Goal: Task Accomplishment & Management: Use online tool/utility

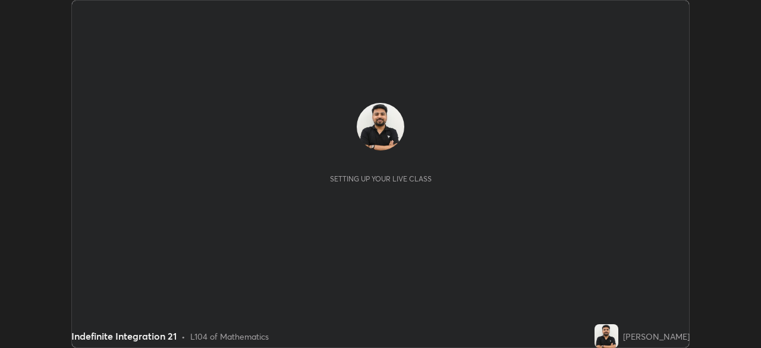
scroll to position [348, 760]
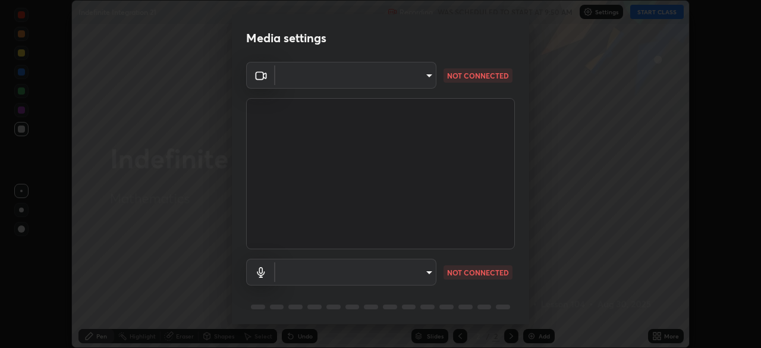
type input "68abbd0ba27f3b7b13d700706cc0a542acc53d6138fc99a51b3524be894f9c2a"
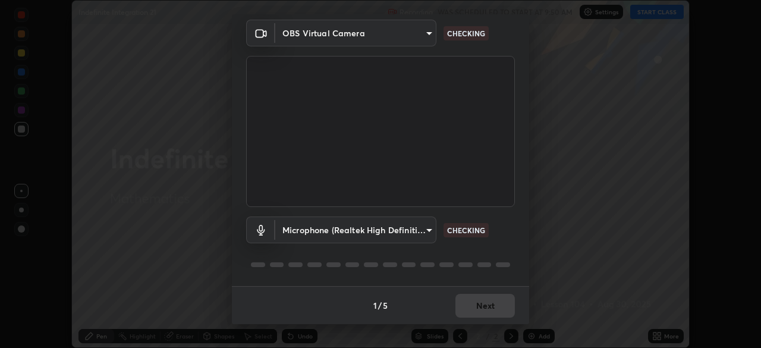
click at [494, 237] on div "Microphone (Realtek High Definition Audio) c17f179a27d05cb872b71612fb377ed1280e…" at bounding box center [380, 229] width 269 height 27
click at [492, 237] on div "Microphone (Realtek High Definition Audio) c17f179a27d05cb872b71612fb377ed1280e…" at bounding box center [380, 229] width 269 height 27
click at [414, 233] on body "Erase all Indefinite Integration 21 Recording WAS SCHEDULED TO START AT 9:50 AM…" at bounding box center [380, 174] width 761 height 348
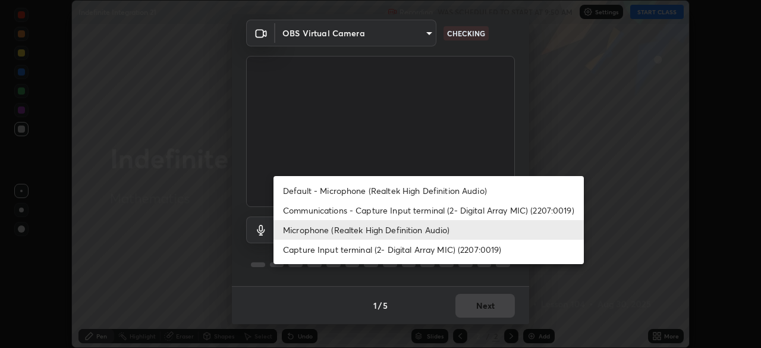
click at [436, 192] on li "Default - Microphone (Realtek High Definition Audio)" at bounding box center [428, 191] width 310 height 20
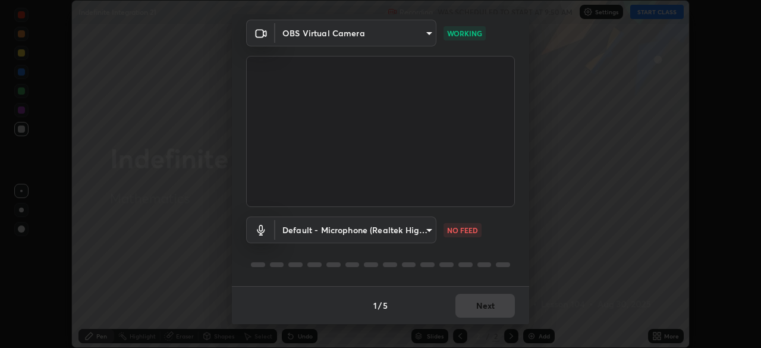
type input "default"
click at [469, 261] on div at bounding box center [380, 264] width 269 height 14
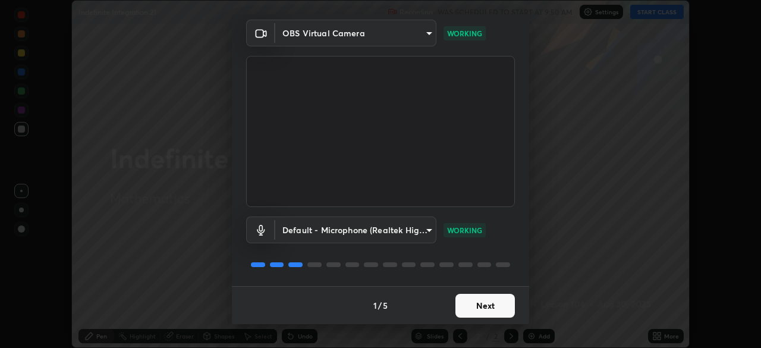
click at [497, 253] on div "Default - Microphone (Realtek High Definition Audio) default WORKING" at bounding box center [380, 246] width 269 height 79
click at [481, 313] on button "Next" at bounding box center [484, 306] width 59 height 24
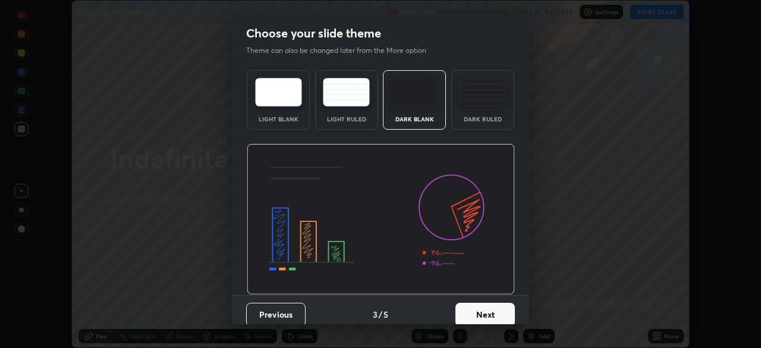
click at [488, 310] on button "Next" at bounding box center [484, 315] width 59 height 24
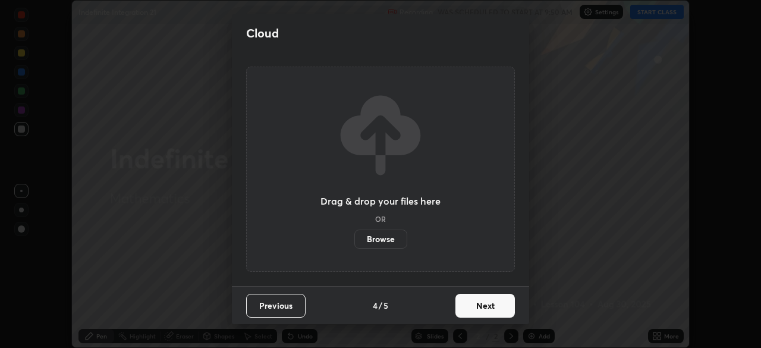
click at [489, 301] on button "Next" at bounding box center [484, 306] width 59 height 24
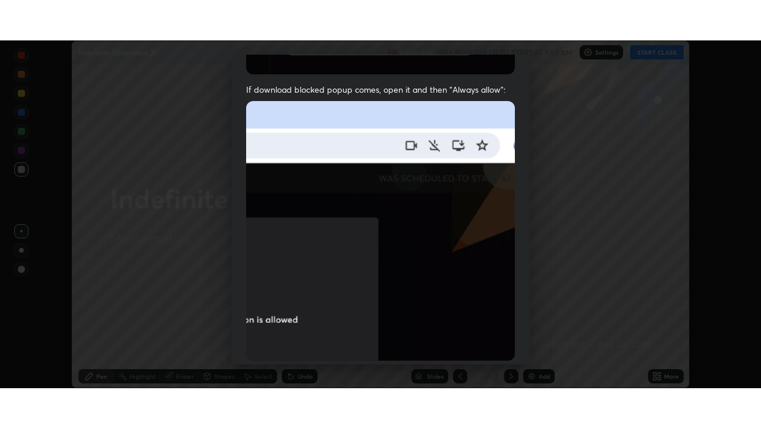
scroll to position [285, 0]
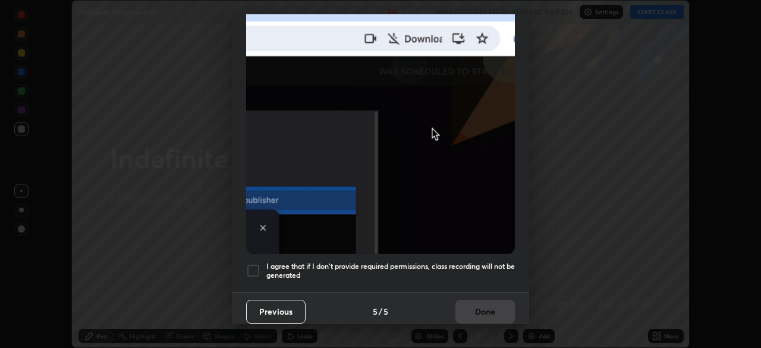
click at [259, 267] on div at bounding box center [253, 270] width 14 height 14
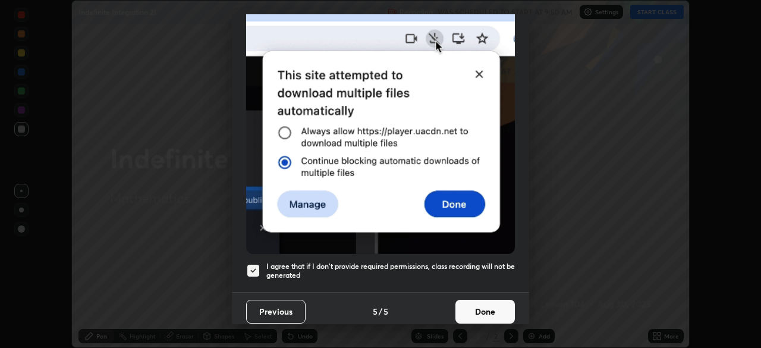
click at [459, 303] on button "Done" at bounding box center [484, 312] width 59 height 24
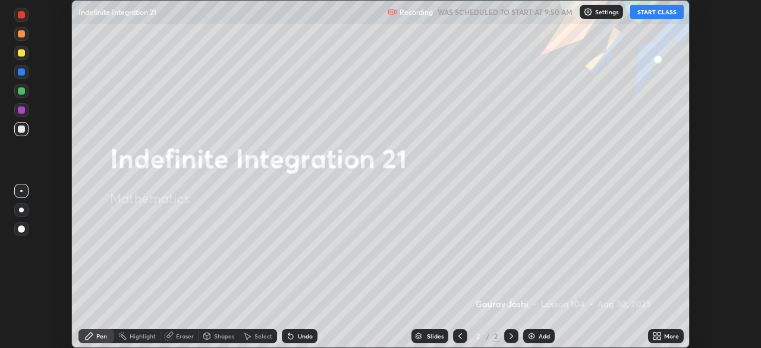
click at [648, 11] on button "START CLASS" at bounding box center [656, 12] width 53 height 14
click at [662, 338] on div "More" at bounding box center [666, 336] width 36 height 14
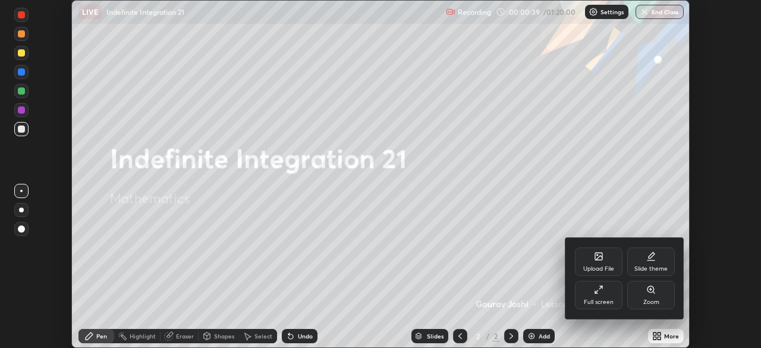
click at [600, 300] on div "Full screen" at bounding box center [599, 302] width 30 height 6
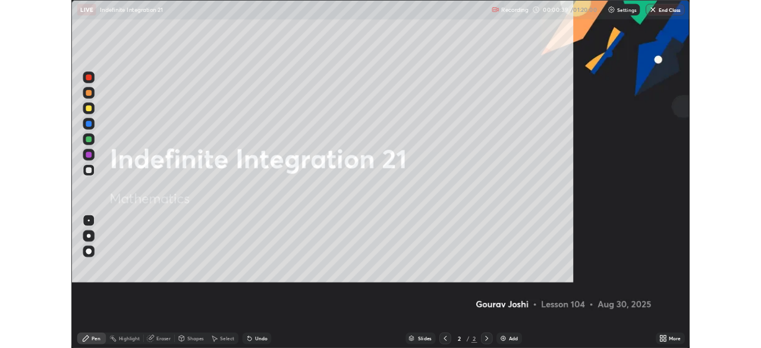
scroll to position [428, 761]
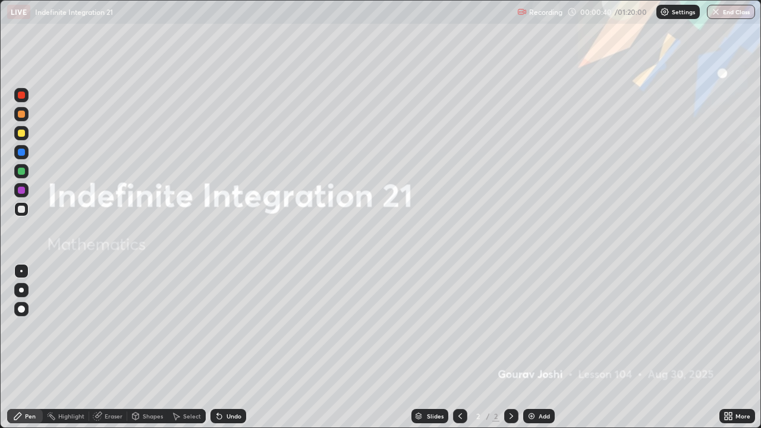
click at [534, 347] on img at bounding box center [532, 416] width 10 height 10
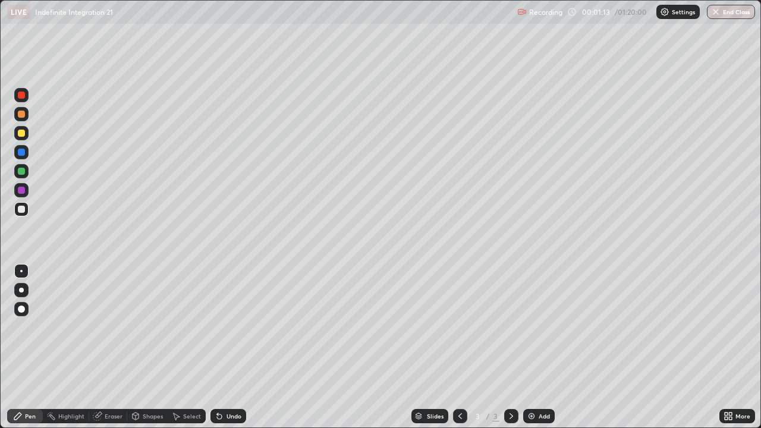
click at [34, 48] on div "Erase all" at bounding box center [21, 214] width 29 height 380
click at [108, 347] on div "Eraser" at bounding box center [114, 416] width 18 height 6
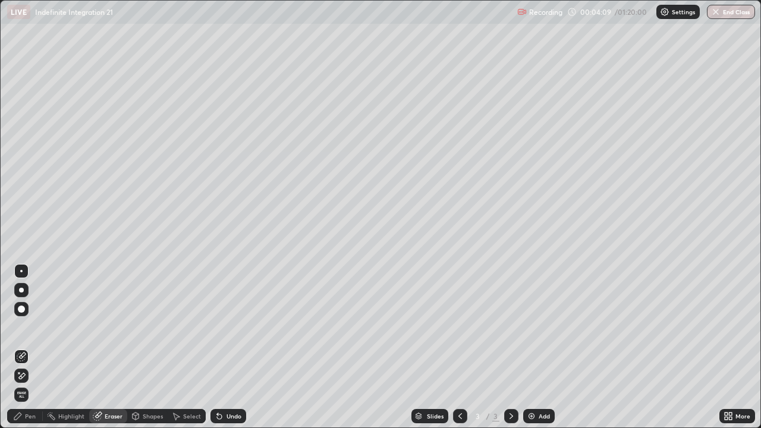
click at [24, 347] on icon at bounding box center [22, 376] width 10 height 10
click at [30, 347] on div "Pen" at bounding box center [25, 416] width 36 height 14
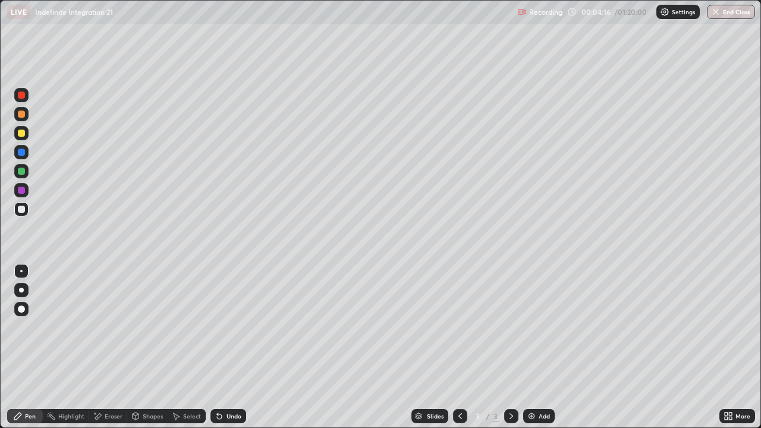
click at [21, 139] on div at bounding box center [21, 133] width 14 height 14
click at [538, 347] on div "Add" at bounding box center [543, 416] width 11 height 6
click at [23, 174] on div at bounding box center [21, 171] width 7 height 7
click at [24, 138] on div at bounding box center [21, 133] width 14 height 14
click at [106, 347] on div "Eraser" at bounding box center [114, 416] width 18 height 6
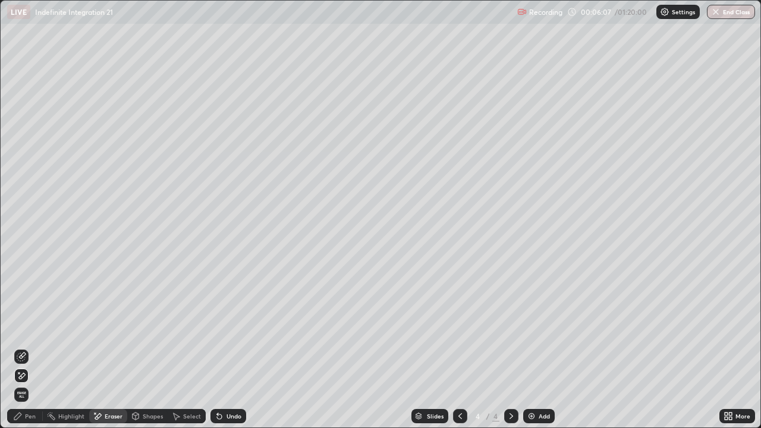
click at [22, 347] on icon at bounding box center [22, 376] width 7 height 6
click at [22, 347] on icon at bounding box center [18, 416] width 10 height 10
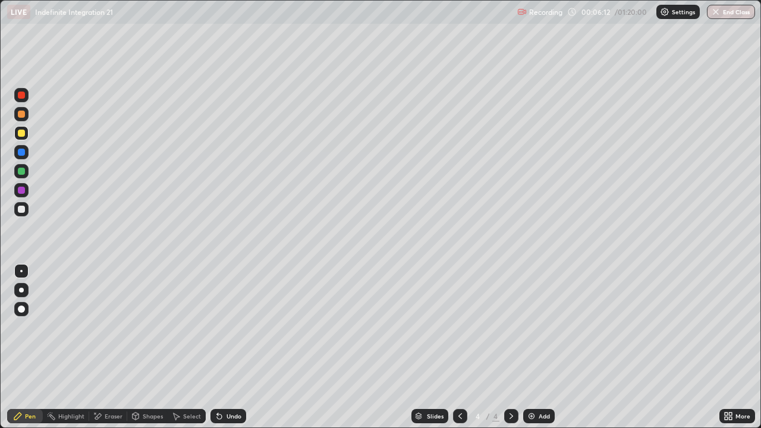
click at [25, 211] on div at bounding box center [21, 209] width 14 height 14
click at [537, 347] on div "Slides 4 / 4 Add" at bounding box center [482, 416] width 473 height 24
click at [535, 347] on div "Add" at bounding box center [538, 416] width 31 height 14
click at [25, 119] on div at bounding box center [21, 114] width 14 height 14
click at [24, 210] on div at bounding box center [21, 209] width 7 height 7
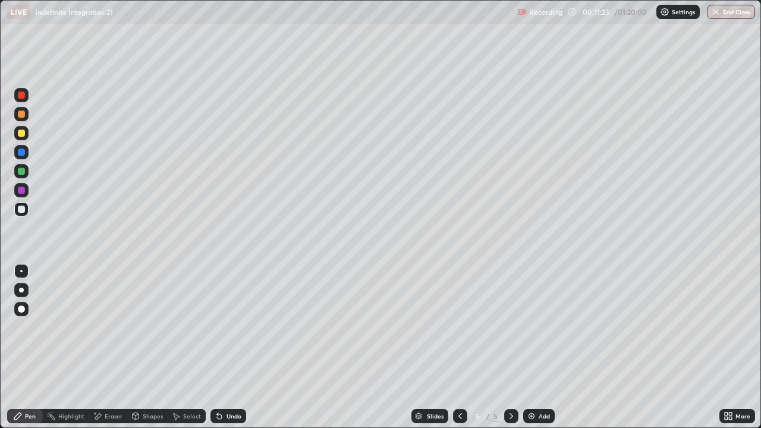
click at [116, 347] on div "Eraser" at bounding box center [114, 416] width 18 height 6
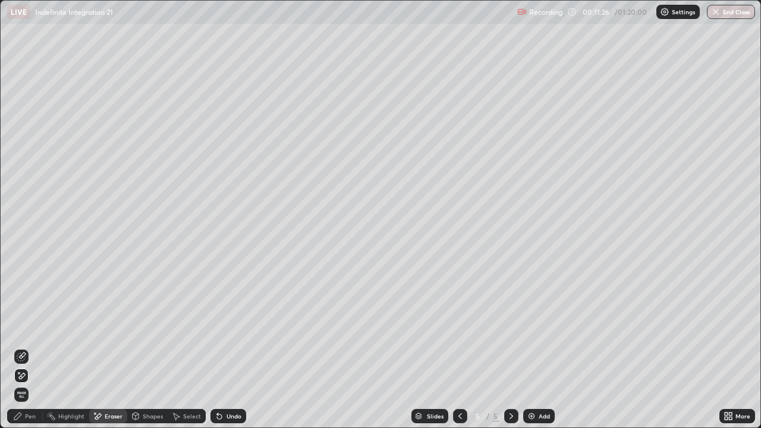
click at [36, 347] on div "Pen" at bounding box center [25, 416] width 36 height 14
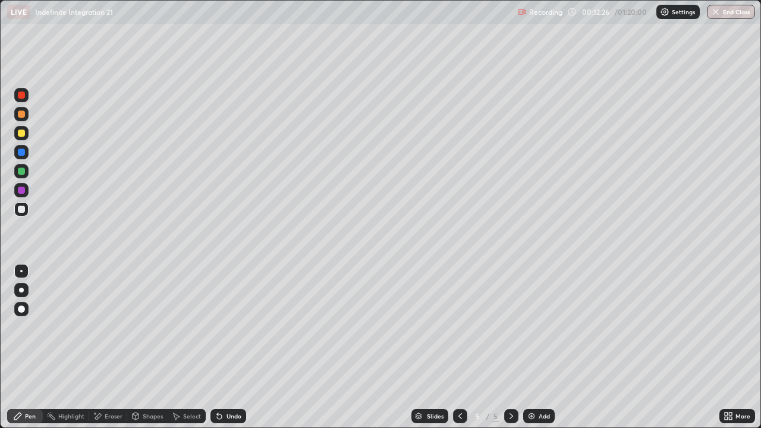
click at [546, 347] on div "Add" at bounding box center [543, 416] width 11 height 6
click at [26, 193] on div at bounding box center [21, 190] width 14 height 14
click at [22, 189] on div at bounding box center [21, 190] width 7 height 7
click at [535, 347] on div "Add" at bounding box center [538, 416] width 31 height 14
click at [26, 215] on div at bounding box center [21, 209] width 14 height 14
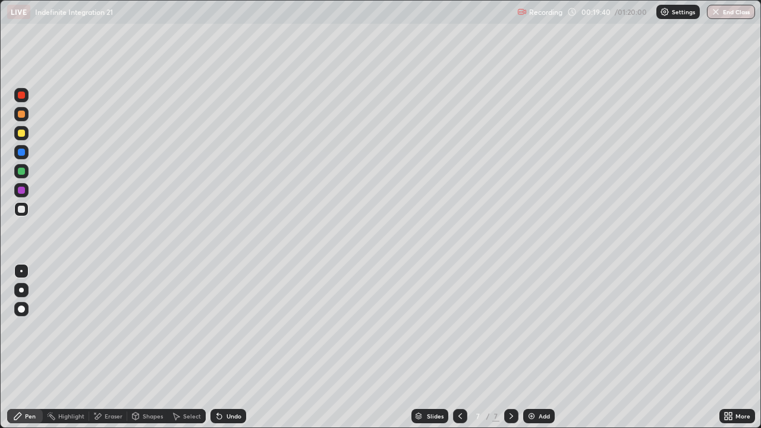
click at [538, 347] on div "Add" at bounding box center [543, 416] width 11 height 6
click at [24, 209] on div at bounding box center [21, 209] width 7 height 7
click at [223, 347] on div "Undo" at bounding box center [228, 416] width 36 height 14
click at [21, 132] on div at bounding box center [21, 133] width 7 height 7
click at [20, 96] on div at bounding box center [21, 95] width 7 height 7
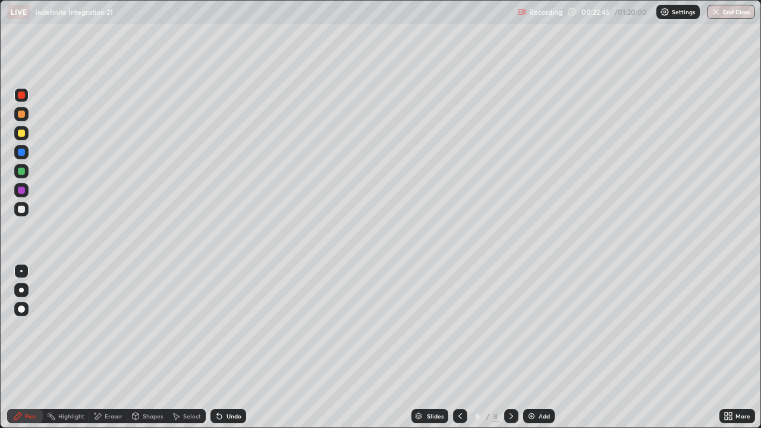
click at [534, 347] on img at bounding box center [532, 416] width 10 height 10
click at [27, 215] on div at bounding box center [21, 209] width 14 height 19
click at [114, 347] on div "Eraser" at bounding box center [114, 416] width 18 height 6
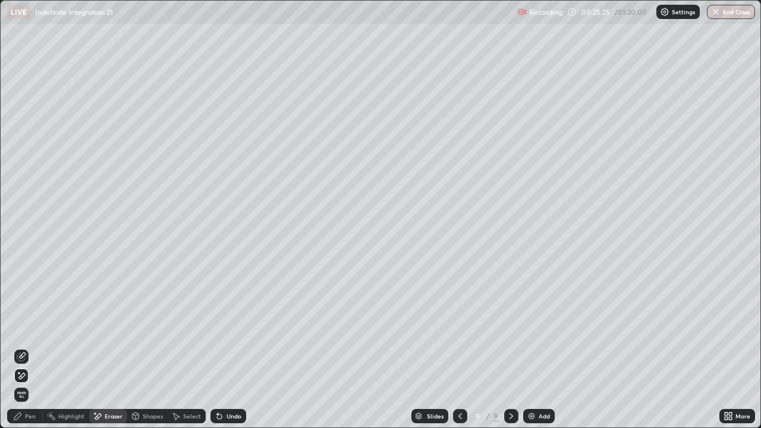
click at [28, 347] on div "Pen" at bounding box center [30, 416] width 11 height 6
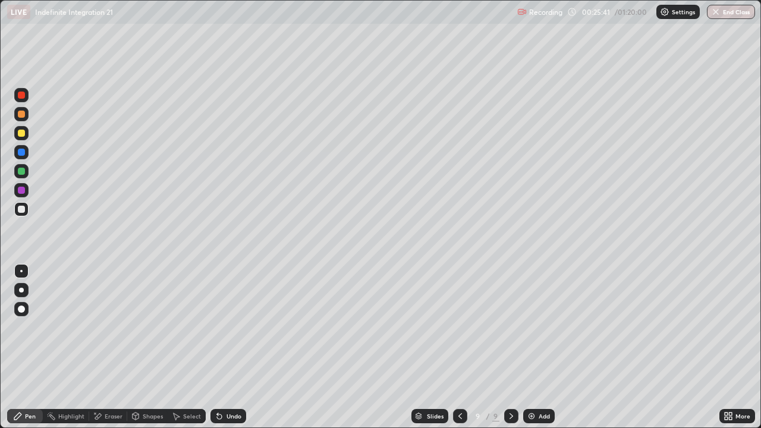
click at [220, 347] on div "Undo" at bounding box center [228, 416] width 36 height 14
click at [223, 347] on div "Undo" at bounding box center [228, 416] width 36 height 14
click at [541, 347] on div "Add" at bounding box center [538, 416] width 31 height 14
click at [25, 213] on div at bounding box center [21, 209] width 14 height 14
click at [231, 347] on div "Undo" at bounding box center [233, 416] width 15 height 6
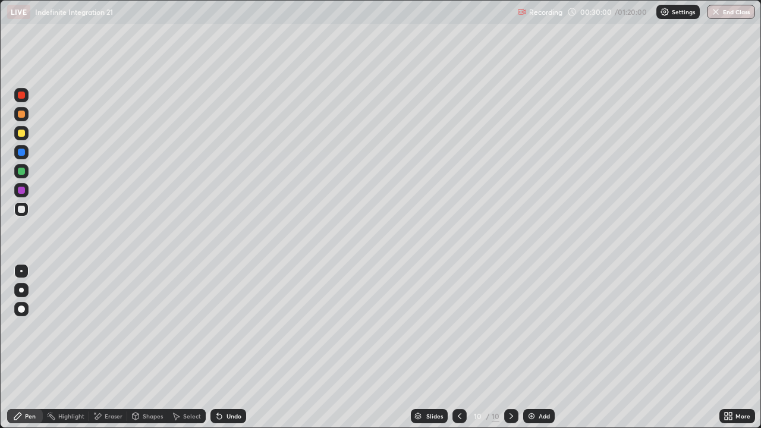
click at [233, 347] on div "Undo" at bounding box center [233, 416] width 15 height 6
click at [231, 347] on div "Undo" at bounding box center [233, 416] width 15 height 6
click at [115, 347] on div "Eraser" at bounding box center [114, 416] width 18 height 6
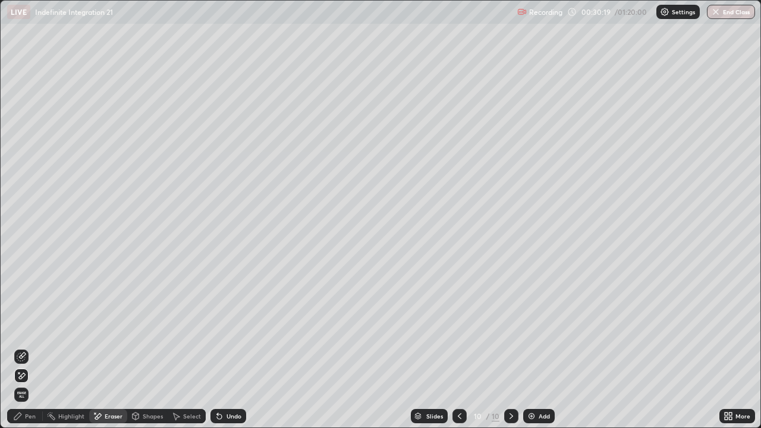
click at [30, 347] on div "Pen" at bounding box center [30, 416] width 11 height 6
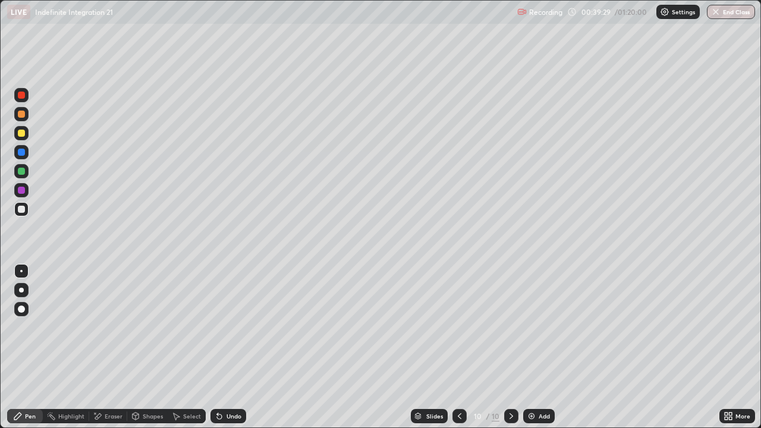
click at [200, 347] on div "Select" at bounding box center [187, 416] width 38 height 14
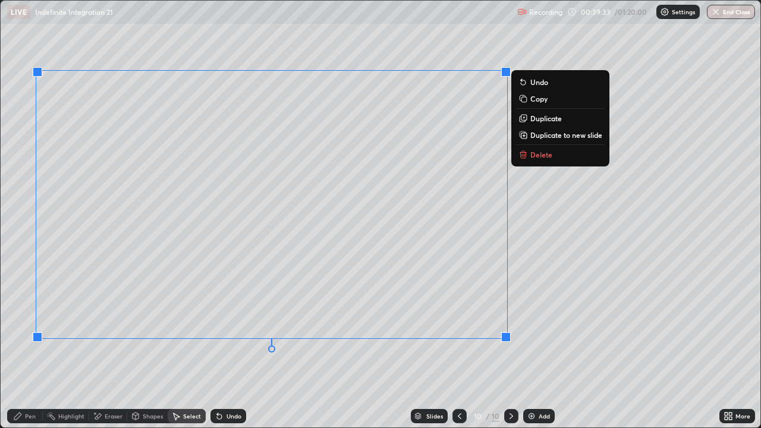
click at [539, 100] on p "Copy" at bounding box center [538, 99] width 17 height 10
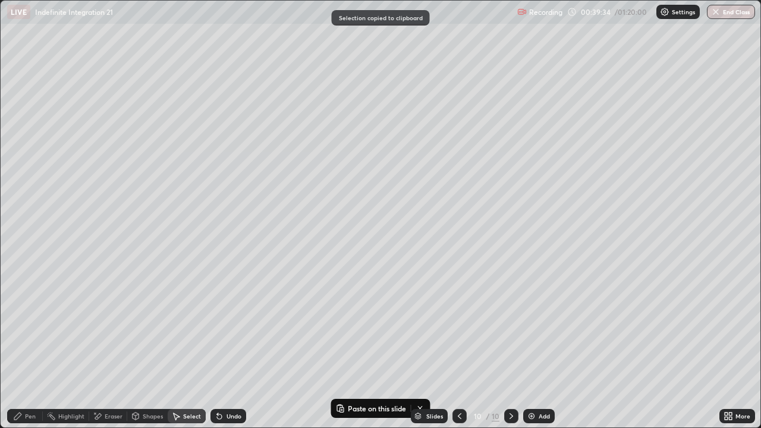
click at [532, 347] on div "Slides 10 / 10 Add" at bounding box center [482, 416] width 473 height 24
click at [535, 347] on div "Add" at bounding box center [538, 416] width 31 height 14
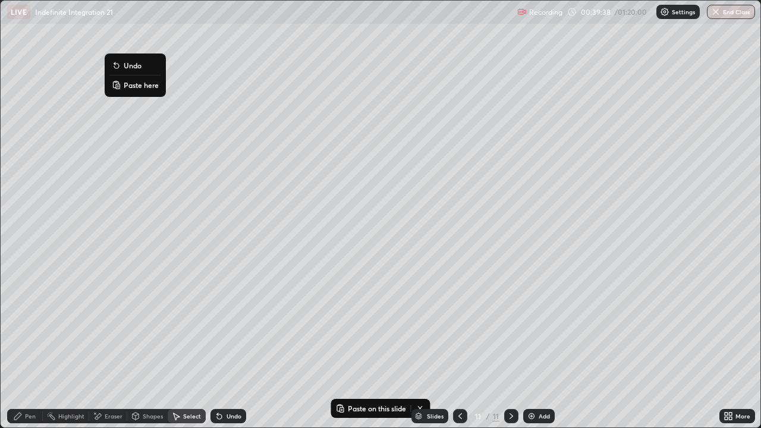
click at [125, 87] on p "Paste here" at bounding box center [141, 85] width 35 height 10
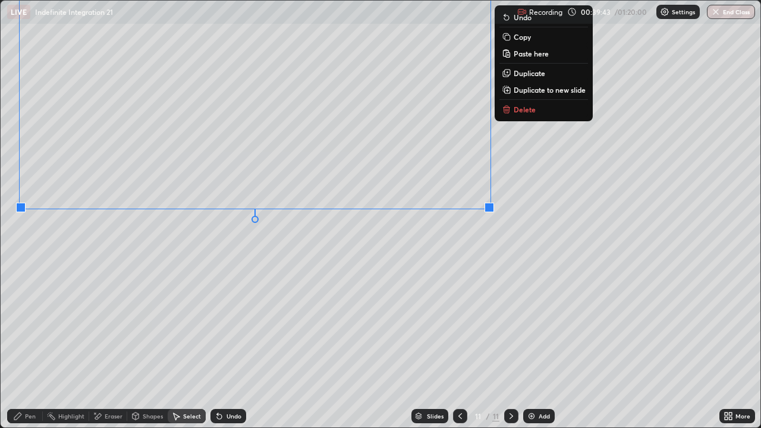
click at [149, 252] on div "0 ° Undo Copy Paste here Duplicate Duplicate to new slide Delete" at bounding box center [381, 214] width 760 height 427
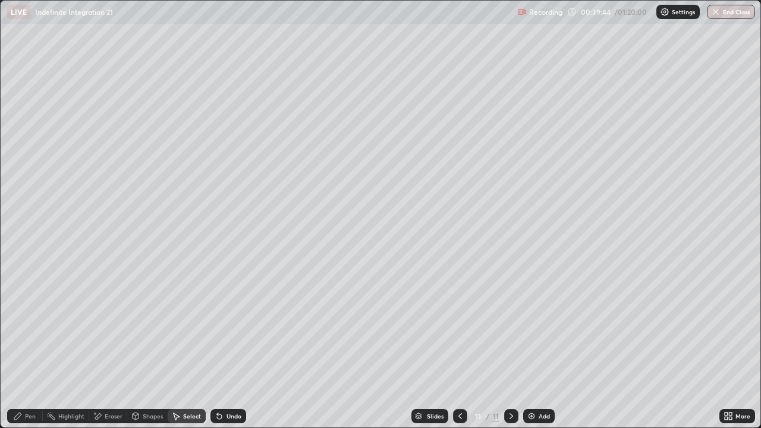
click at [117, 347] on div "Eraser" at bounding box center [114, 416] width 18 height 6
click at [27, 347] on div "Pen" at bounding box center [30, 416] width 11 height 6
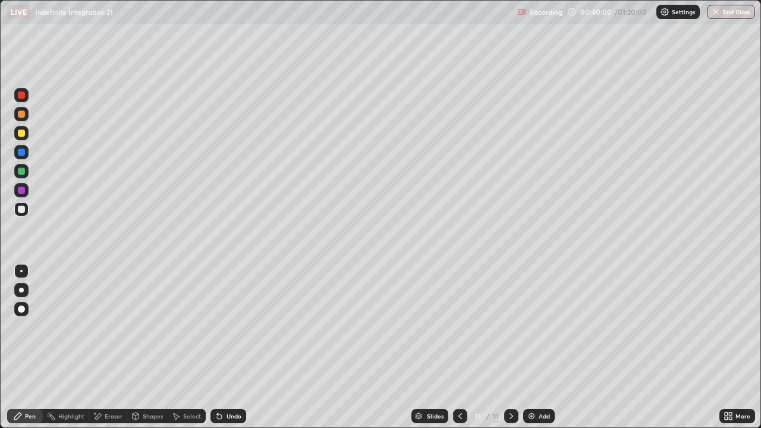
click at [220, 347] on icon at bounding box center [220, 416] width 10 height 10
click at [222, 347] on icon at bounding box center [220, 416] width 10 height 10
click at [224, 347] on div "Undo" at bounding box center [228, 416] width 36 height 14
click at [540, 347] on div "Add" at bounding box center [543, 416] width 11 height 6
click at [26, 210] on div at bounding box center [21, 209] width 14 height 14
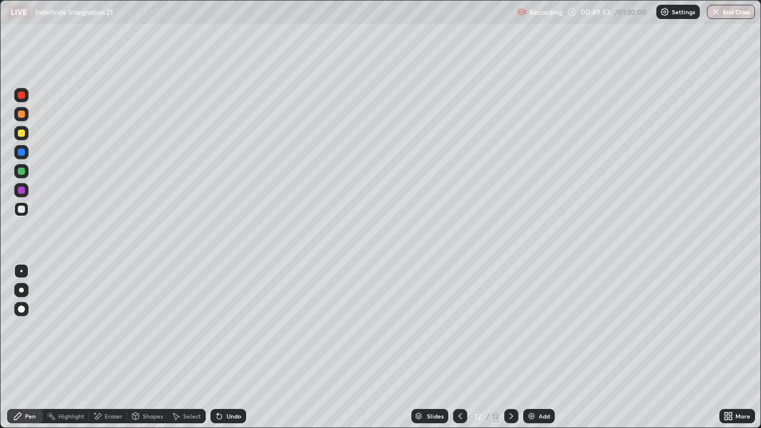
click at [21, 134] on div at bounding box center [21, 133] width 7 height 7
click at [16, 212] on div at bounding box center [21, 209] width 14 height 14
click at [120, 347] on div "Eraser" at bounding box center [108, 416] width 38 height 14
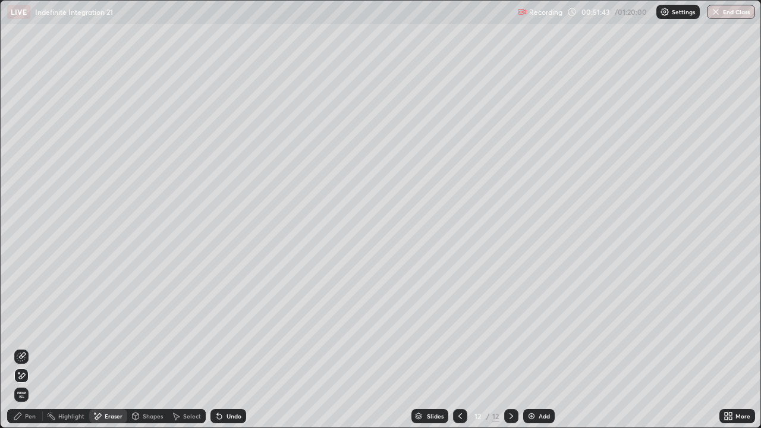
click at [30, 347] on div "Pen" at bounding box center [30, 416] width 11 height 6
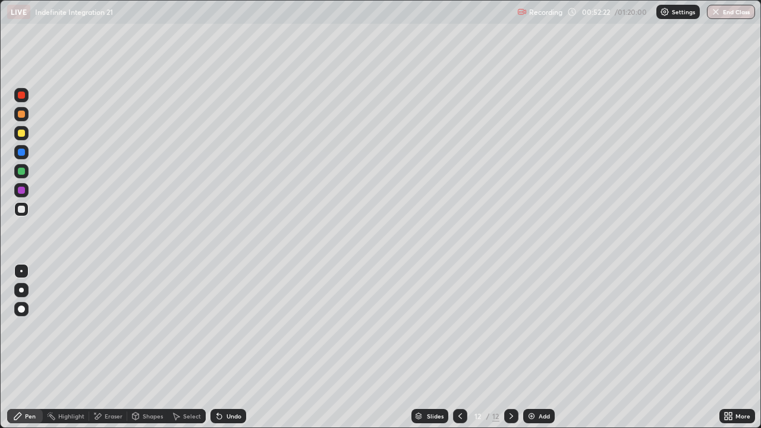
click at [117, 347] on div "Eraser" at bounding box center [114, 416] width 18 height 6
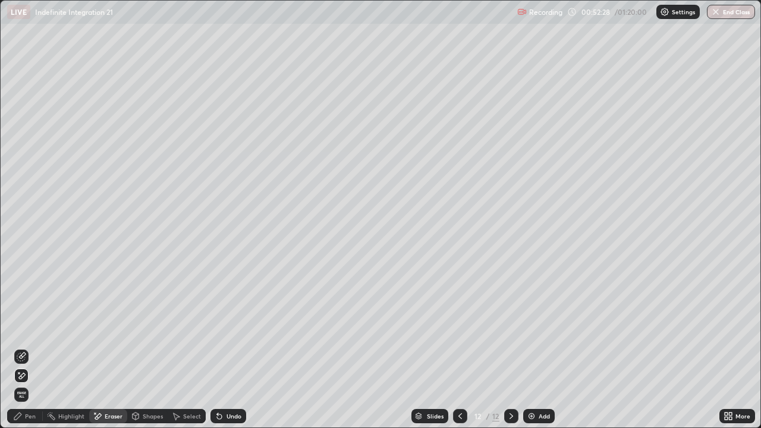
click at [34, 347] on div "Pen" at bounding box center [30, 416] width 11 height 6
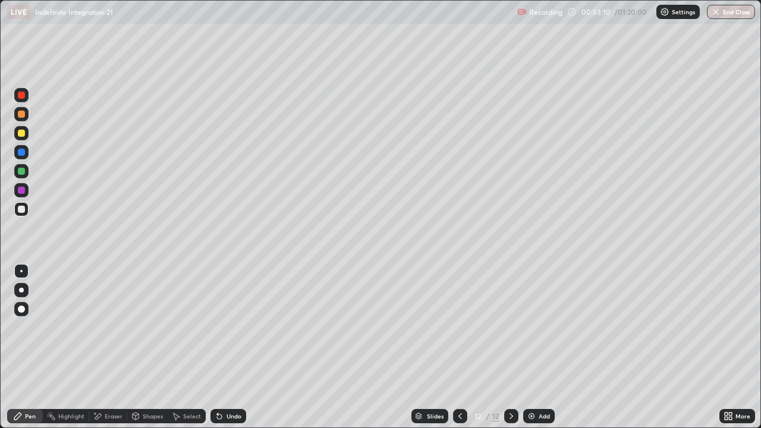
click at [27, 99] on div at bounding box center [21, 95] width 14 height 14
click at [535, 347] on div "Add" at bounding box center [538, 416] width 31 height 14
click at [18, 197] on div at bounding box center [21, 190] width 14 height 14
click at [18, 210] on div at bounding box center [21, 209] width 7 height 7
click at [221, 347] on icon at bounding box center [220, 416] width 10 height 10
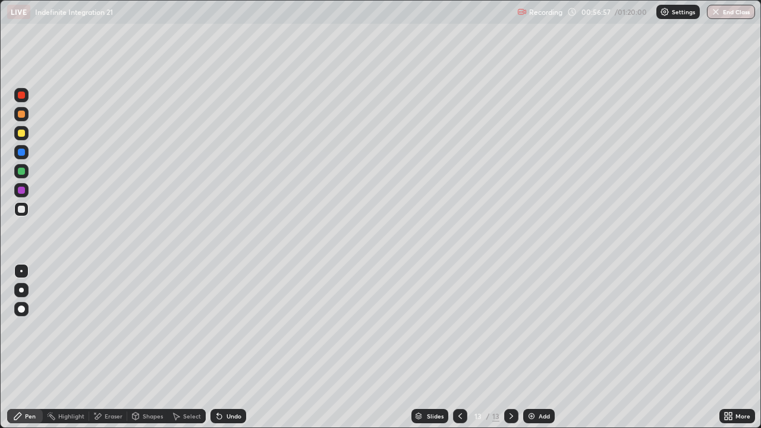
click at [223, 347] on div "Undo" at bounding box center [228, 416] width 36 height 14
click at [225, 347] on div "Undo" at bounding box center [228, 416] width 36 height 14
click at [227, 347] on div "Undo" at bounding box center [228, 416] width 36 height 14
click at [228, 347] on div "Undo" at bounding box center [228, 416] width 36 height 14
click at [231, 347] on div "Undo" at bounding box center [228, 416] width 36 height 14
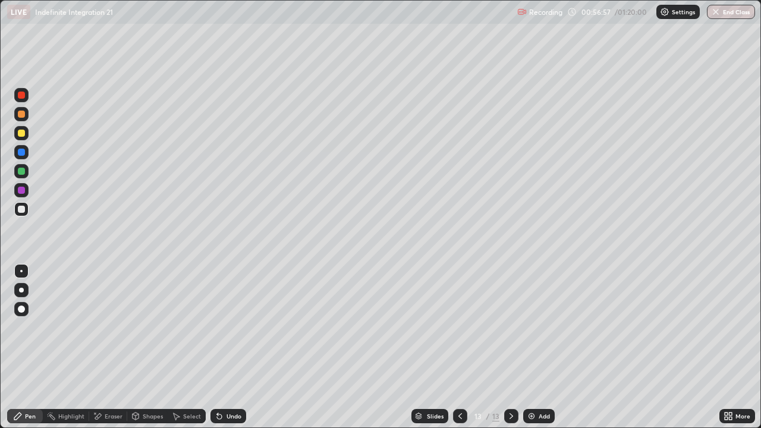
click at [231, 347] on div "Undo" at bounding box center [228, 416] width 36 height 14
click at [233, 347] on div "Undo" at bounding box center [228, 416] width 36 height 14
click at [235, 347] on div "Undo" at bounding box center [228, 416] width 36 height 14
click at [234, 347] on div "Undo" at bounding box center [228, 416] width 36 height 14
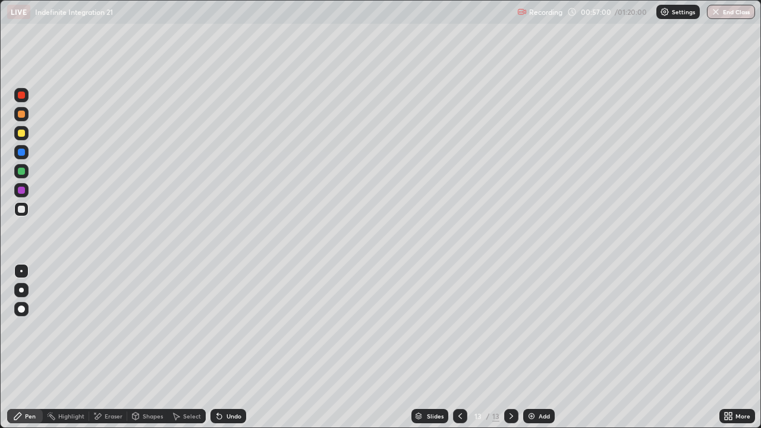
click at [111, 347] on div "Eraser" at bounding box center [108, 416] width 38 height 14
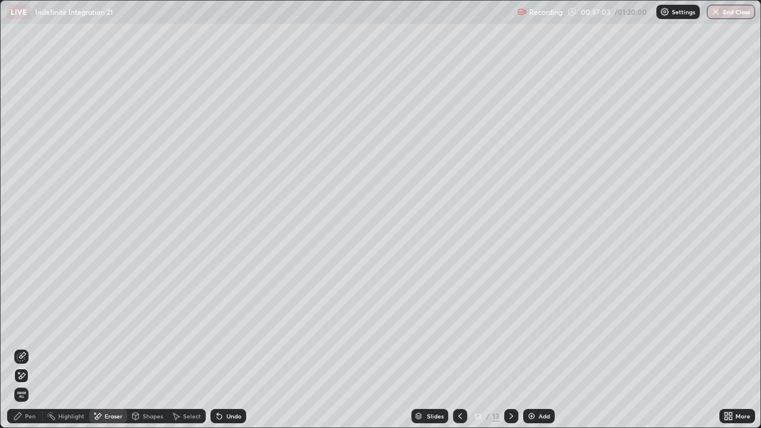
click at [24, 347] on div "Pen" at bounding box center [25, 416] width 36 height 14
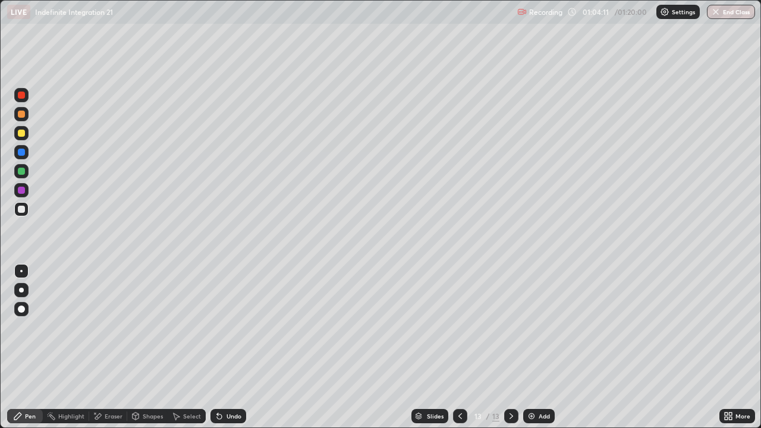
click at [185, 347] on div "Select" at bounding box center [187, 416] width 38 height 14
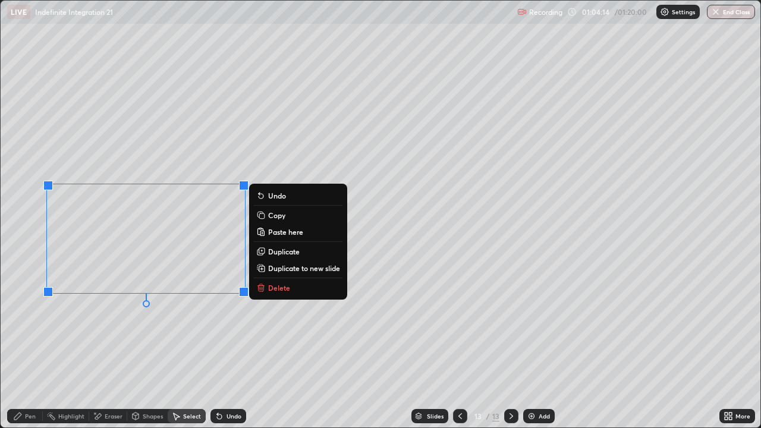
click at [281, 216] on p "Copy" at bounding box center [276, 215] width 17 height 10
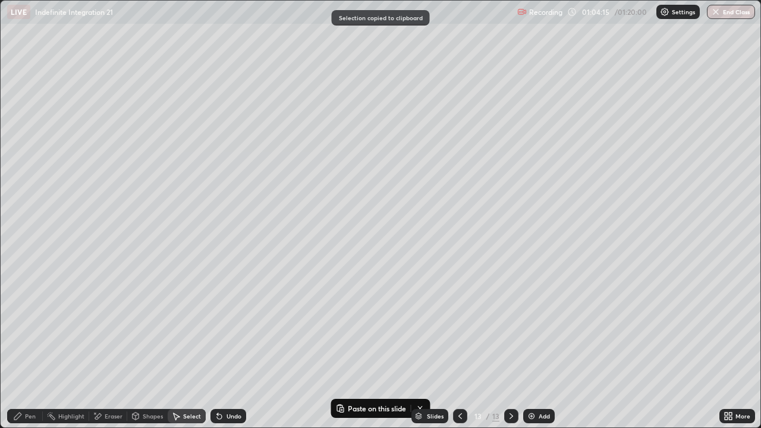
click at [534, 347] on img at bounding box center [532, 416] width 10 height 10
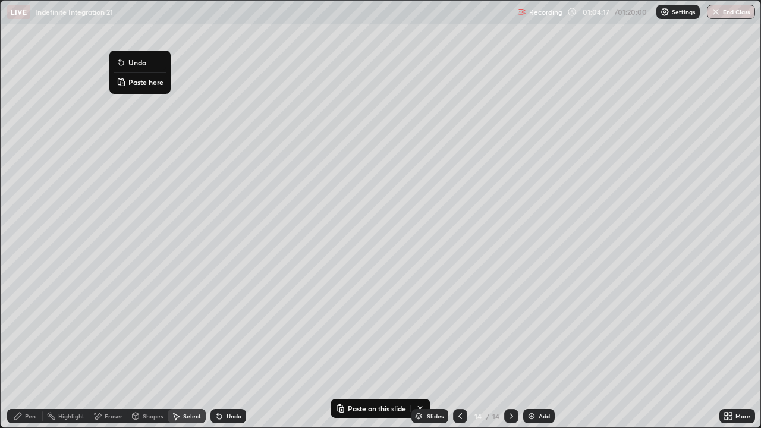
click at [128, 93] on div "0 ° Undo Copy Paste here Duplicate Duplicate to new slide Delete" at bounding box center [381, 214] width 760 height 427
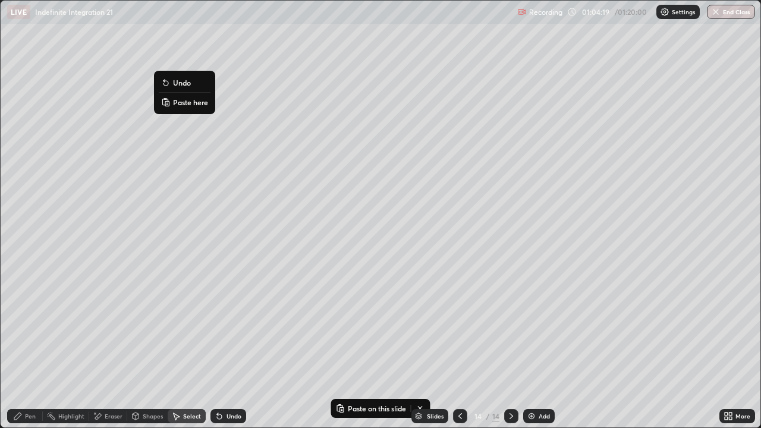
click at [171, 98] on button "Paste here" at bounding box center [185, 102] width 52 height 14
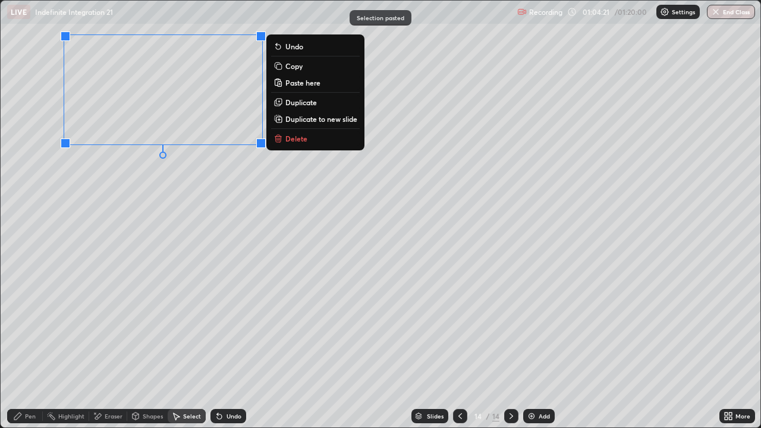
click at [92, 169] on div "0 ° Undo Copy Paste here Duplicate Duplicate to new slide Delete" at bounding box center [381, 214] width 760 height 427
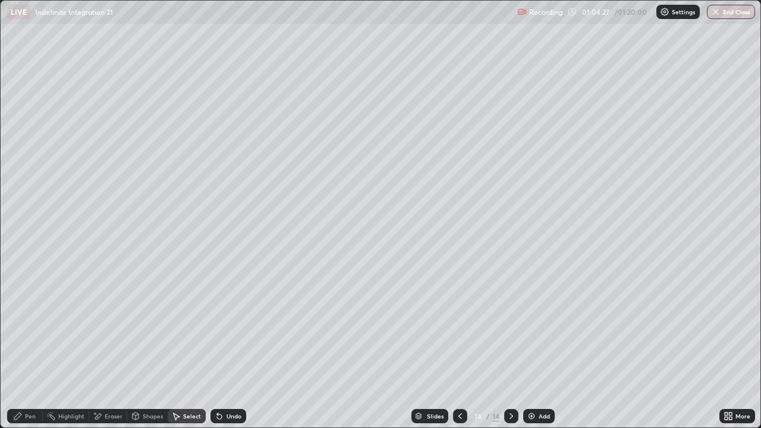
click at [26, 347] on div "Pen" at bounding box center [30, 416] width 11 height 6
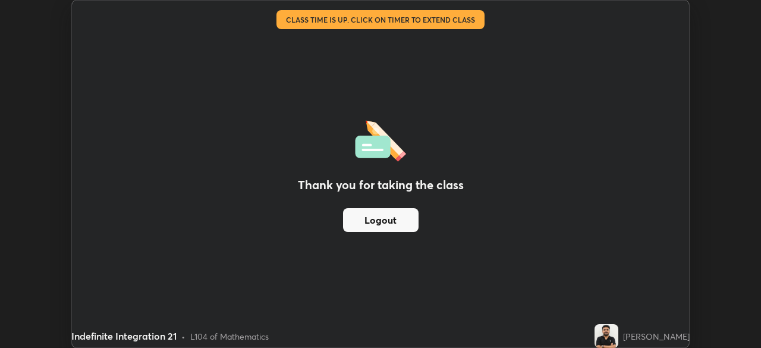
scroll to position [59086, 58672]
click at [451, 226] on div "Thank you for taking the class Logout" at bounding box center [380, 174] width 617 height 346
